Goal: Book appointment/travel/reservation

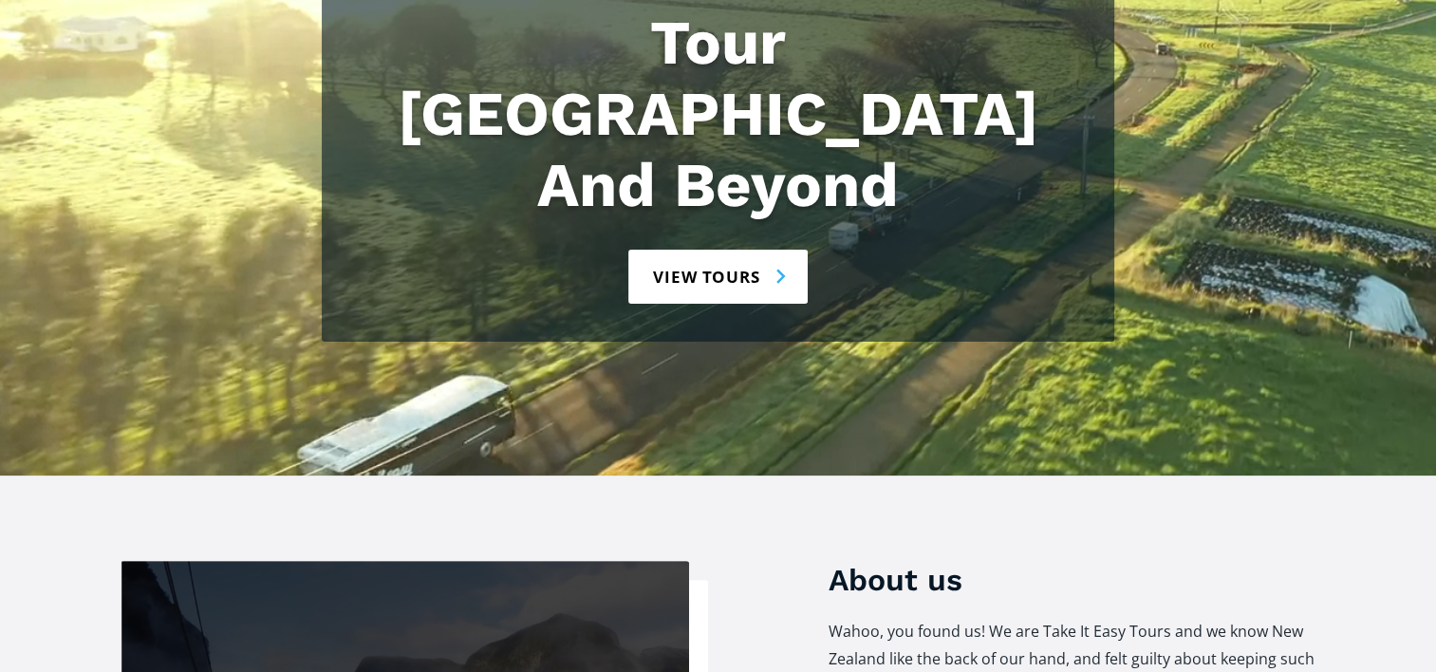
scroll to position [380, 0]
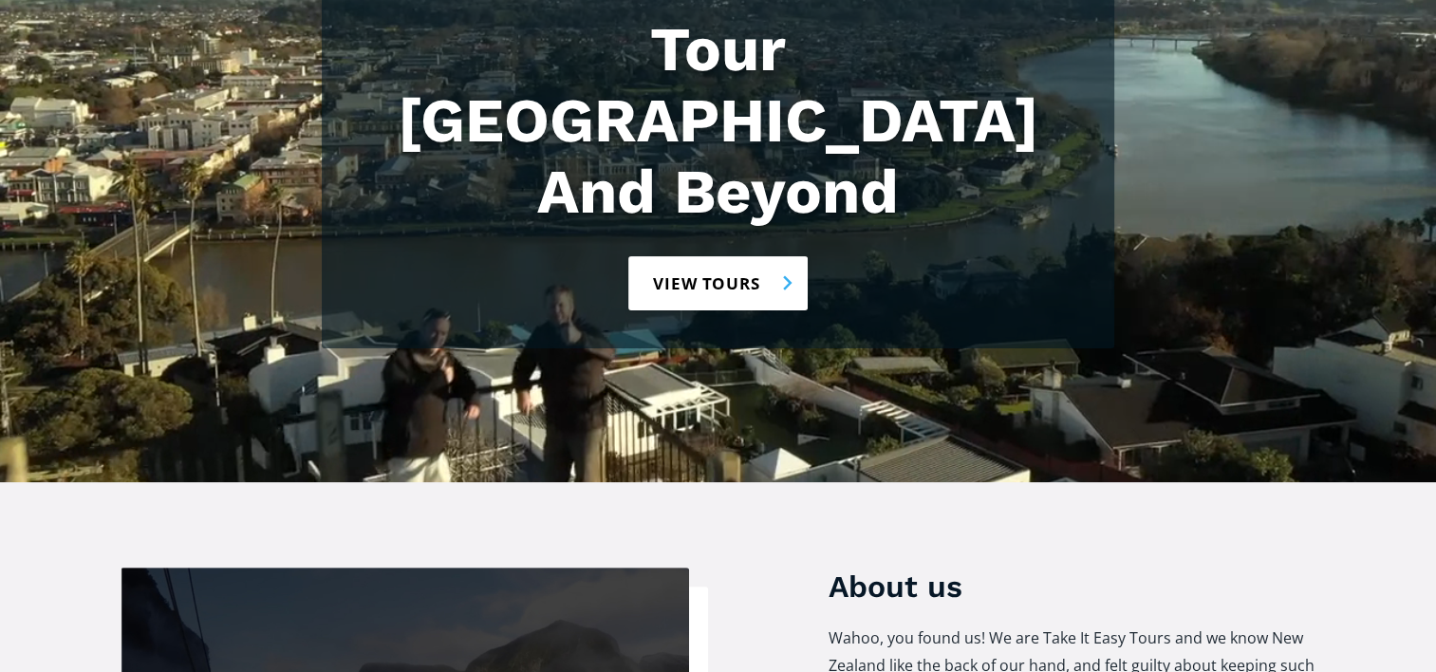
click at [729, 256] on link "View tours" at bounding box center [717, 283] width 179 height 54
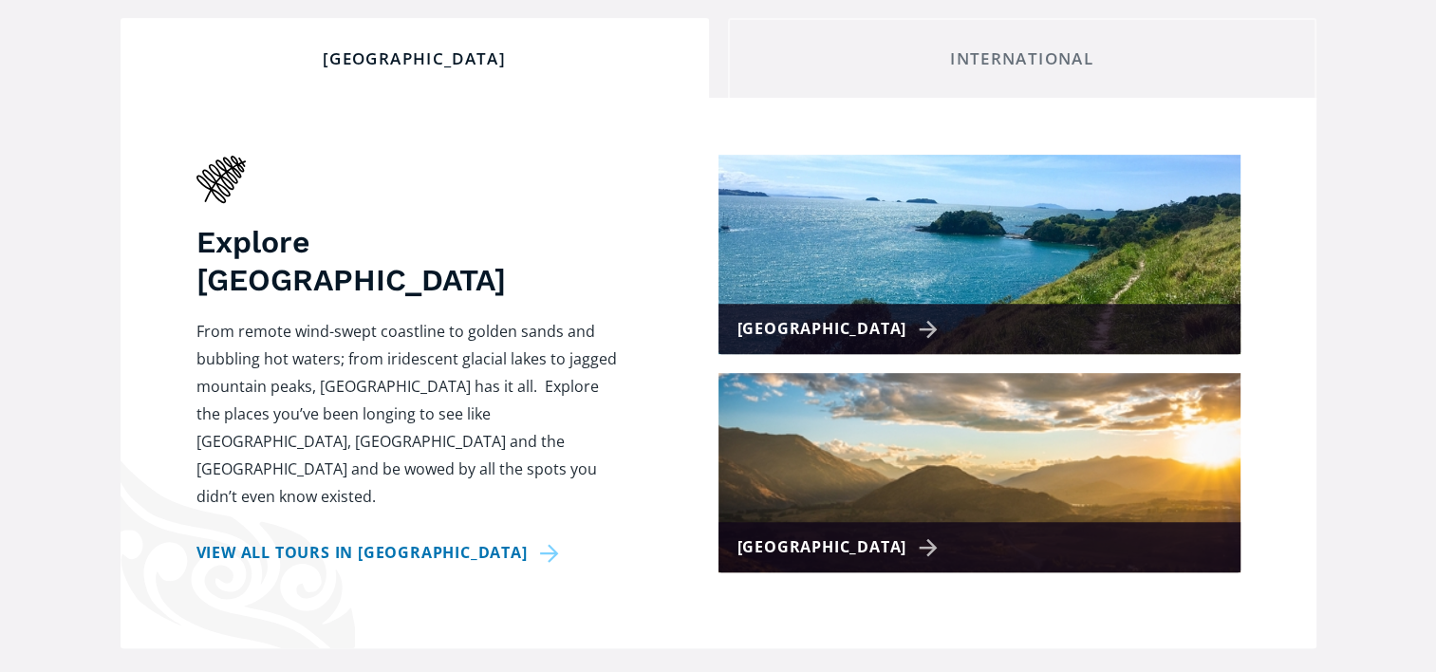
scroll to position [854, 0]
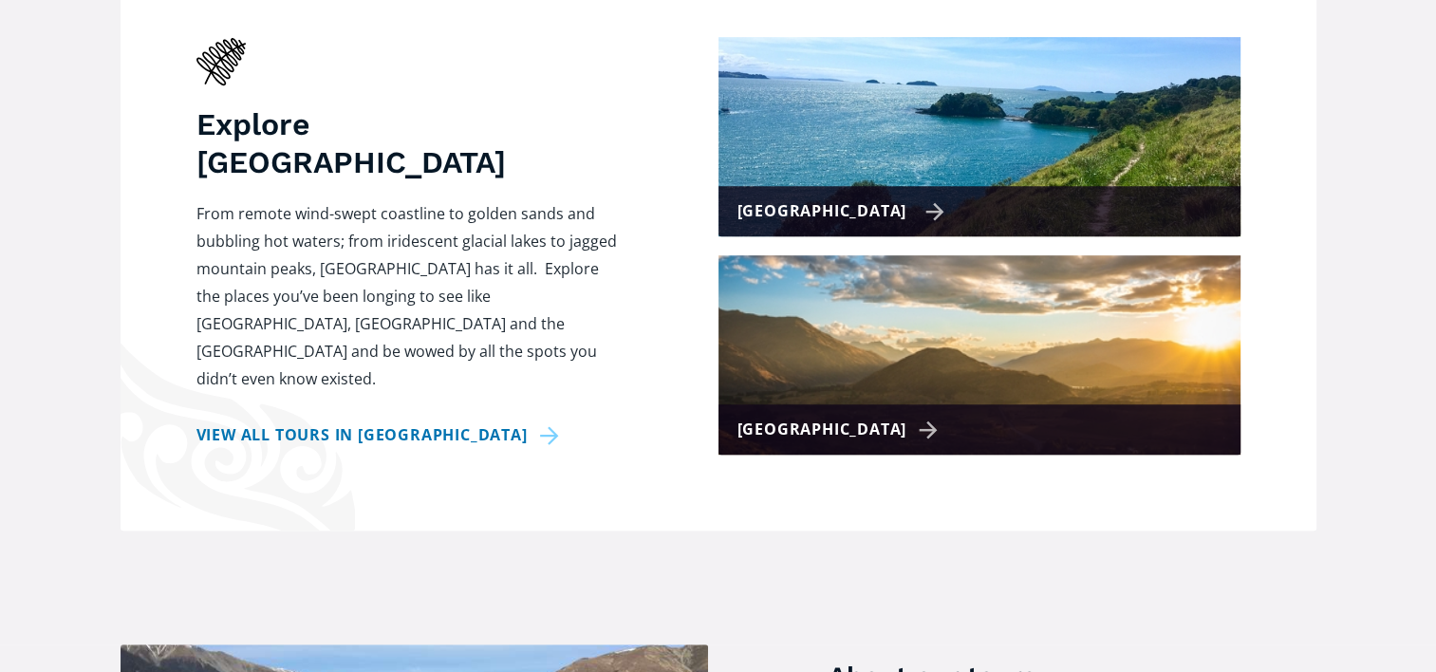
click at [836, 197] on div "[GEOGRAPHIC_DATA]" at bounding box center [841, 211] width 208 height 28
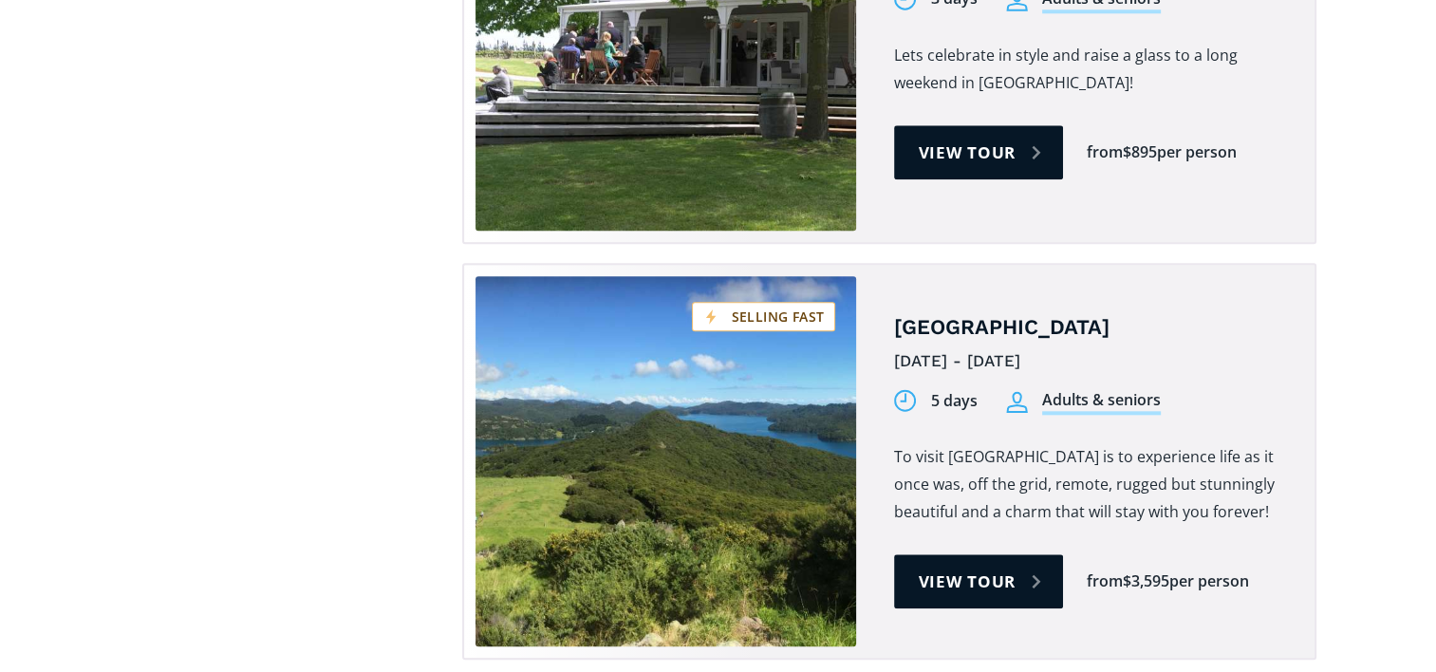
scroll to position [1422, 0]
